Goal: Use online tool/utility

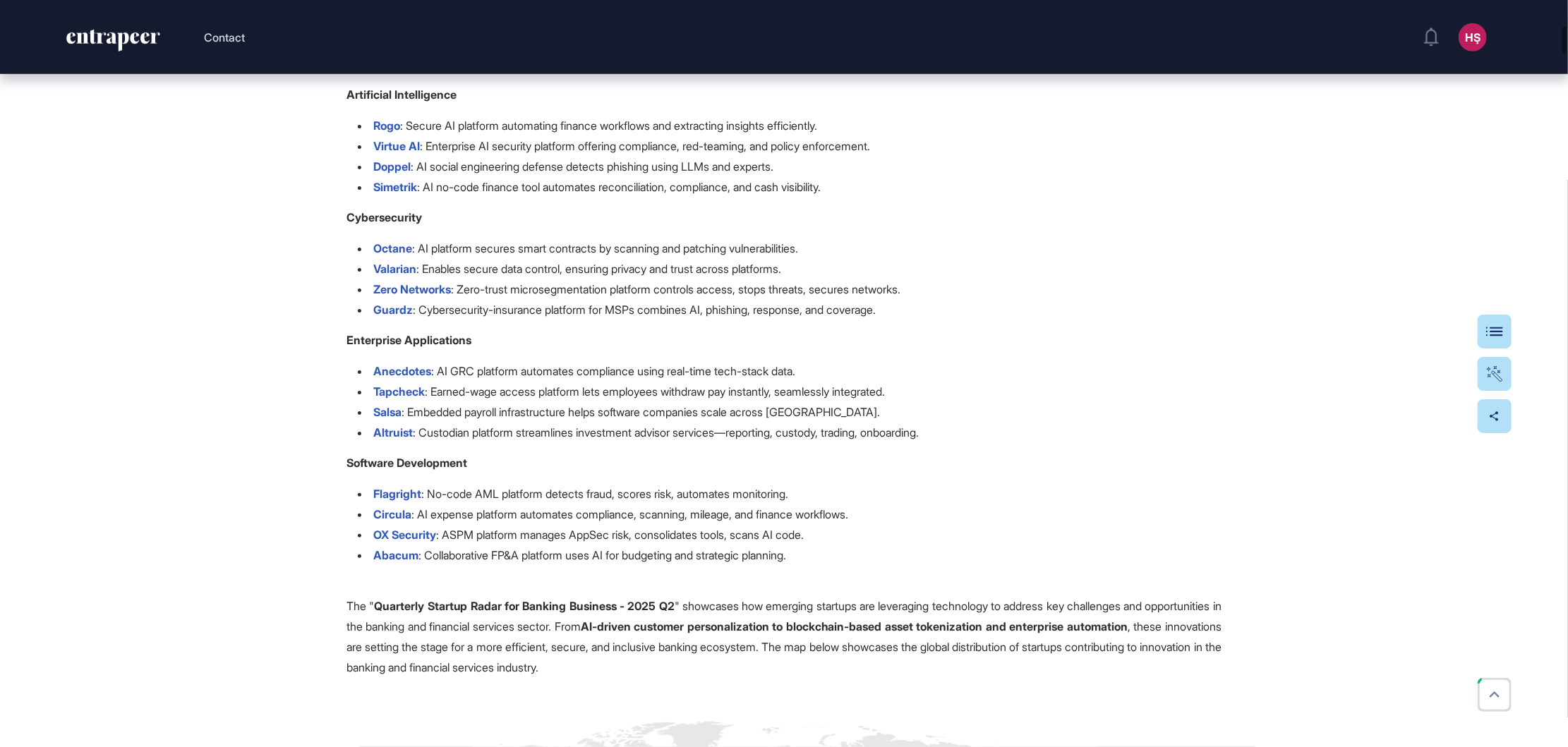
scroll to position [424, 0]
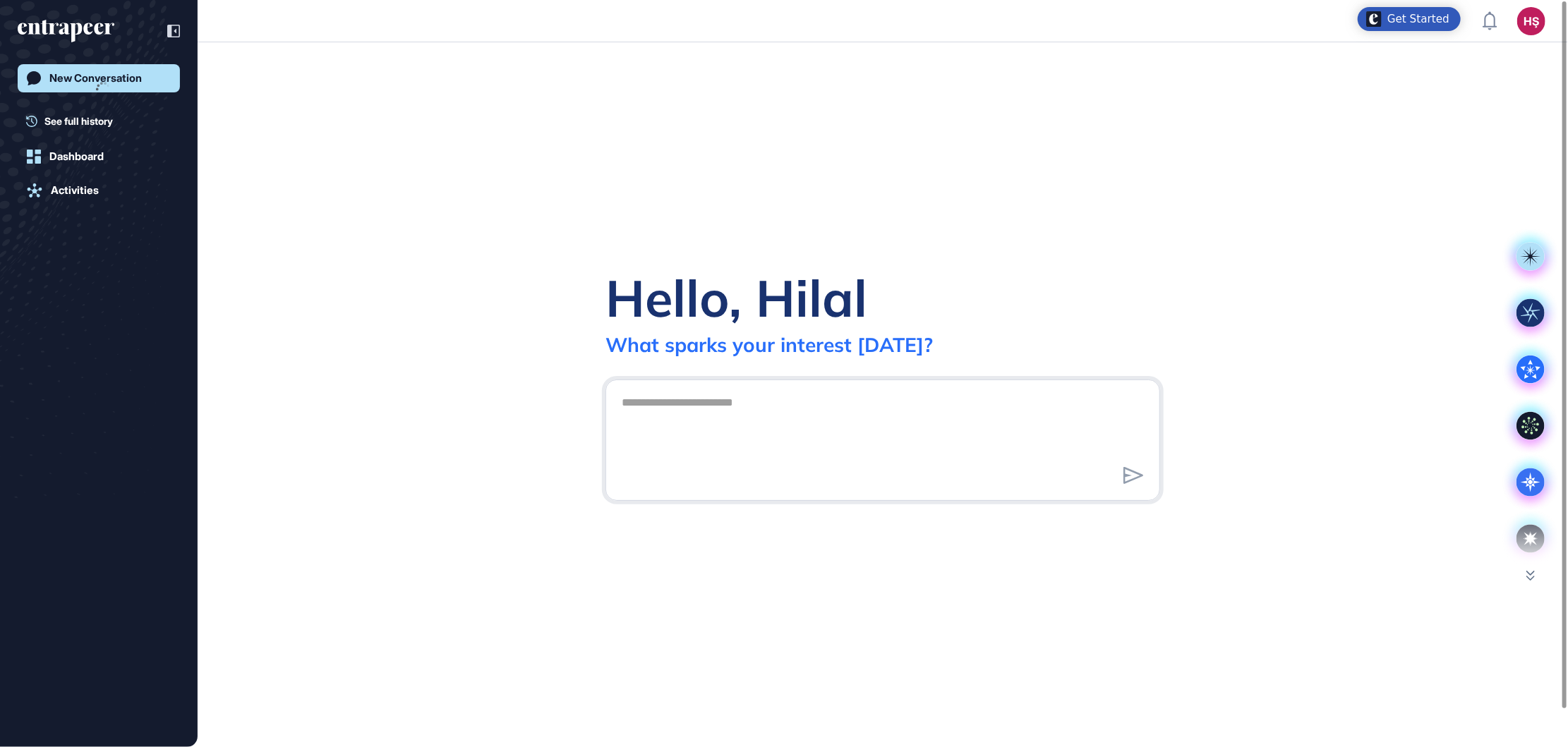
scroll to position [1, 1]
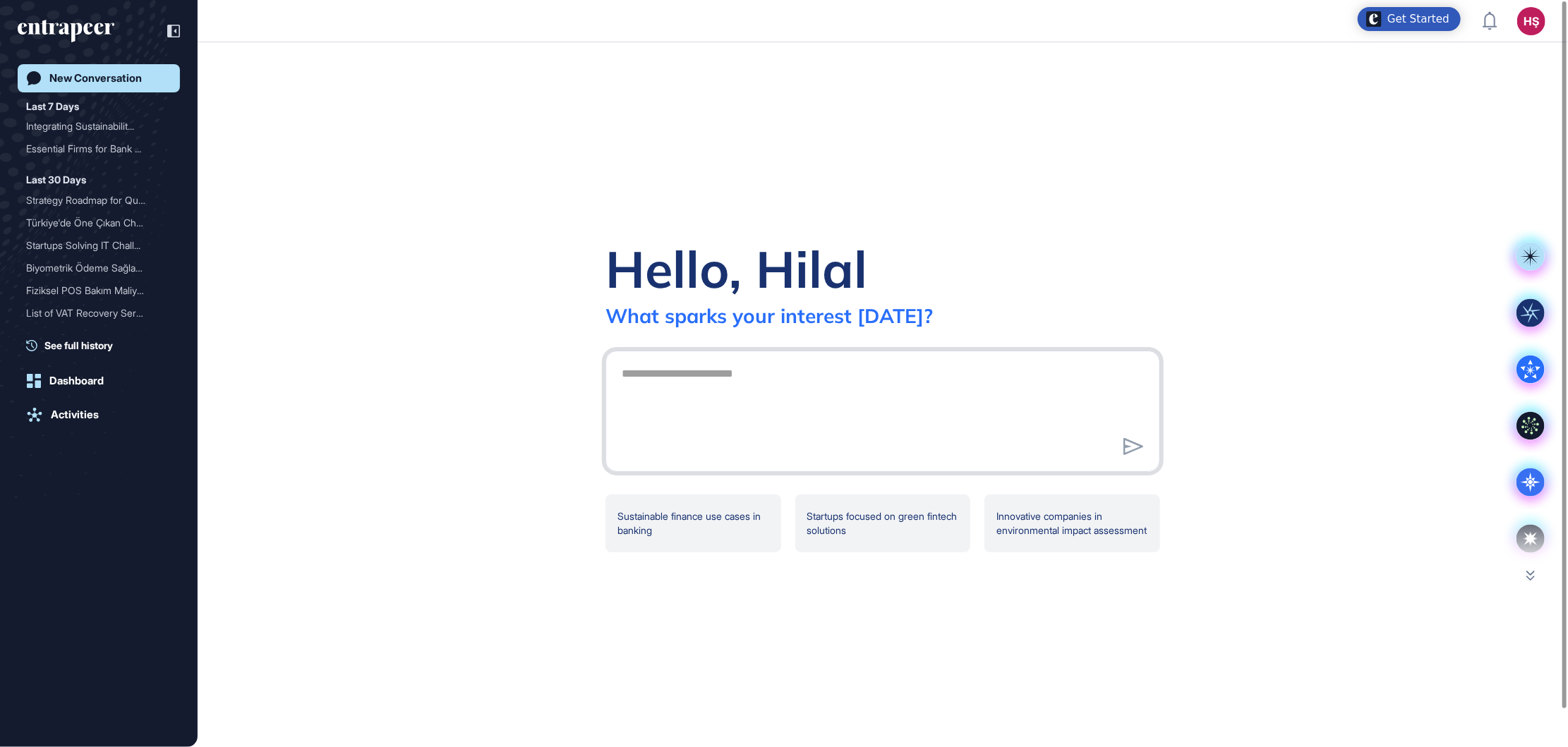
click at [650, 383] on textarea at bounding box center [883, 409] width 539 height 99
type textarea "**********"
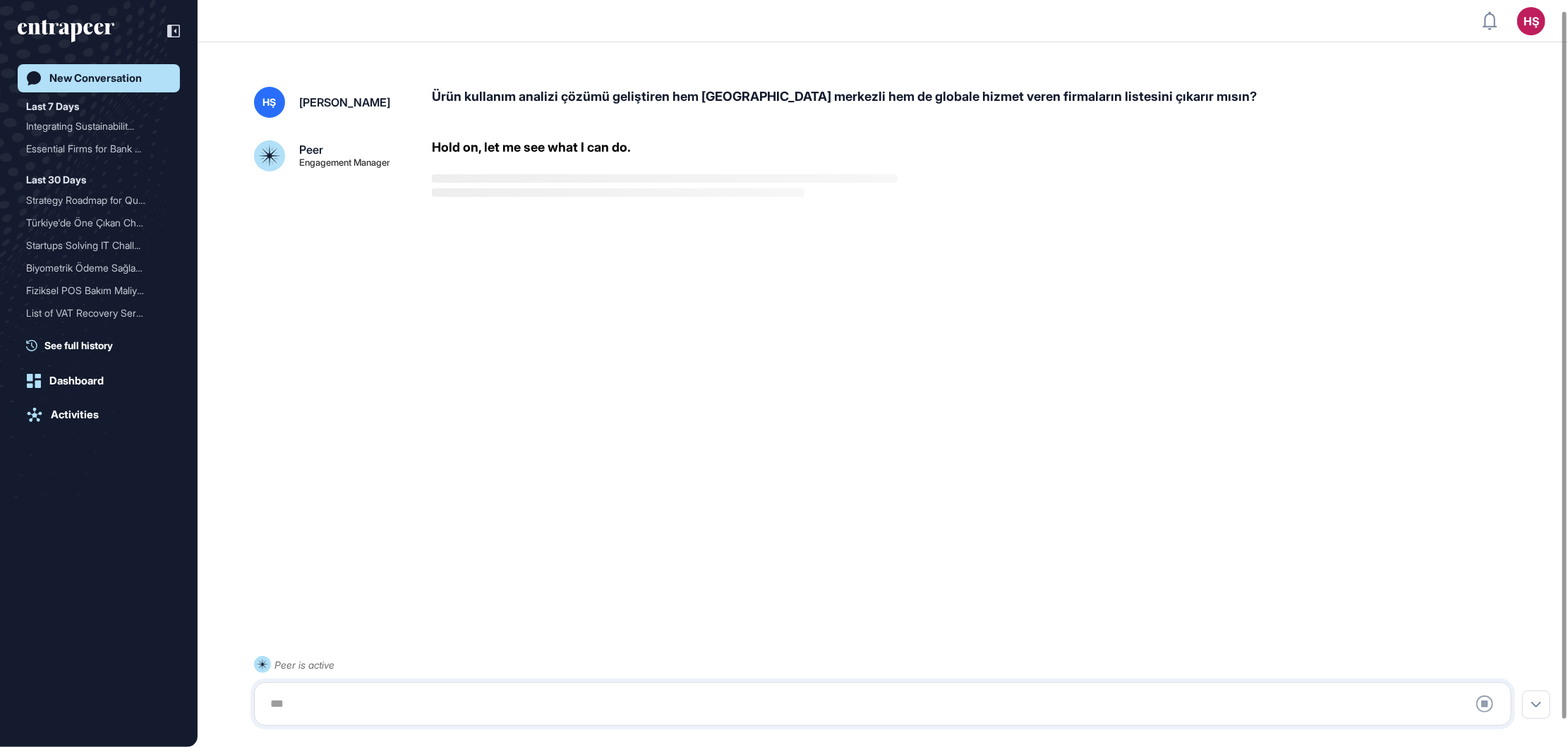
scroll to position [39, 0]
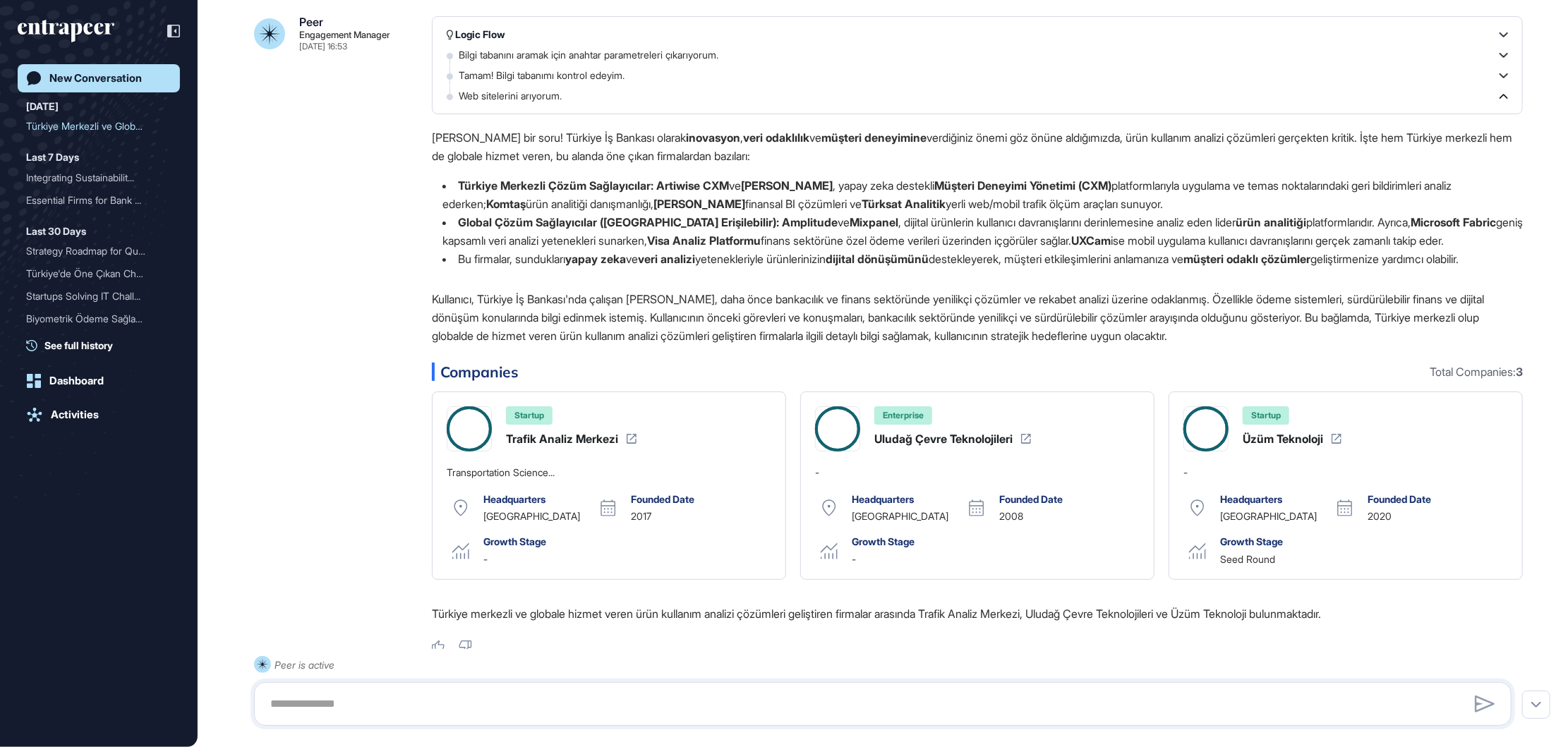
scroll to position [108, 0]
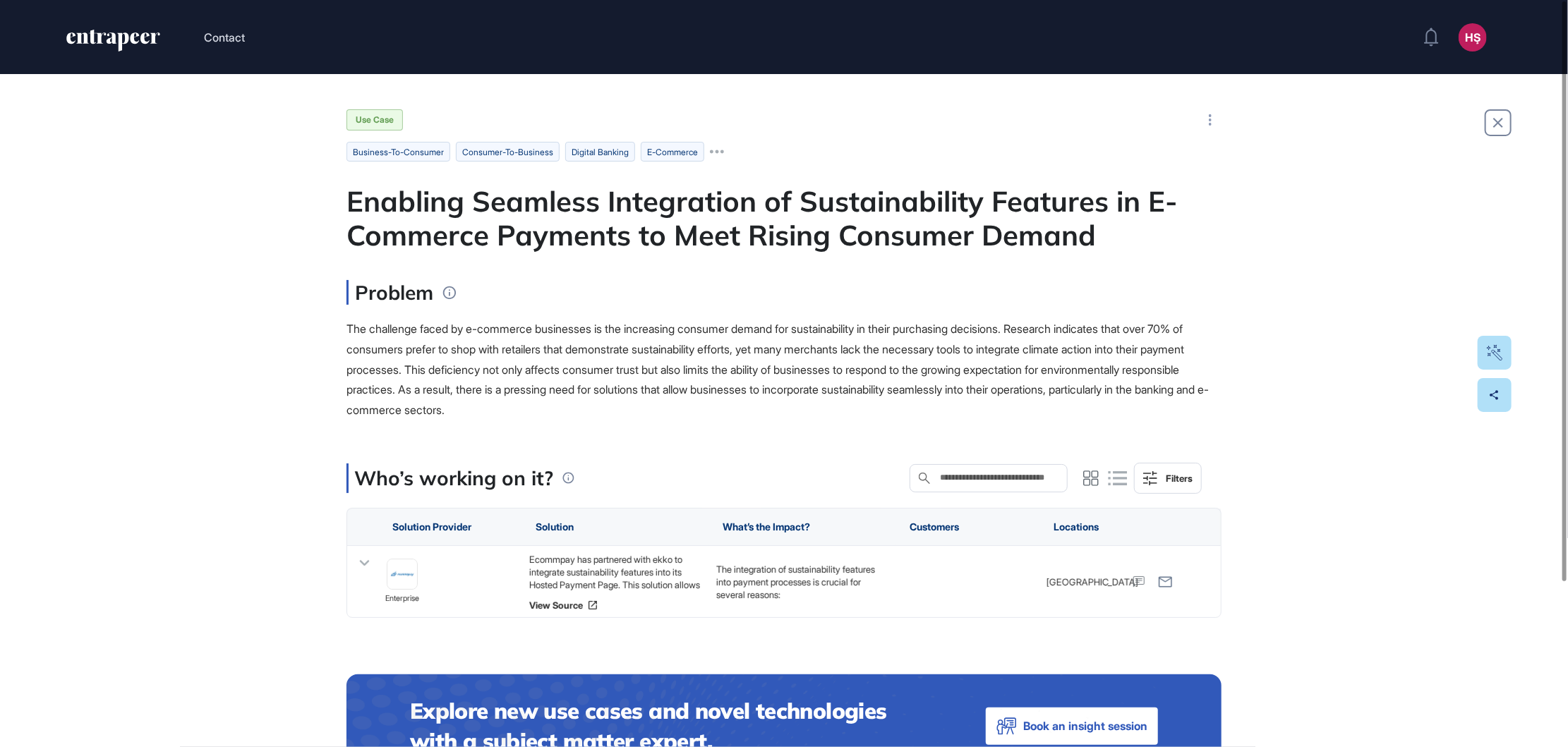
scroll to position [1, 1]
